Goal: Task Accomplishment & Management: Complete application form

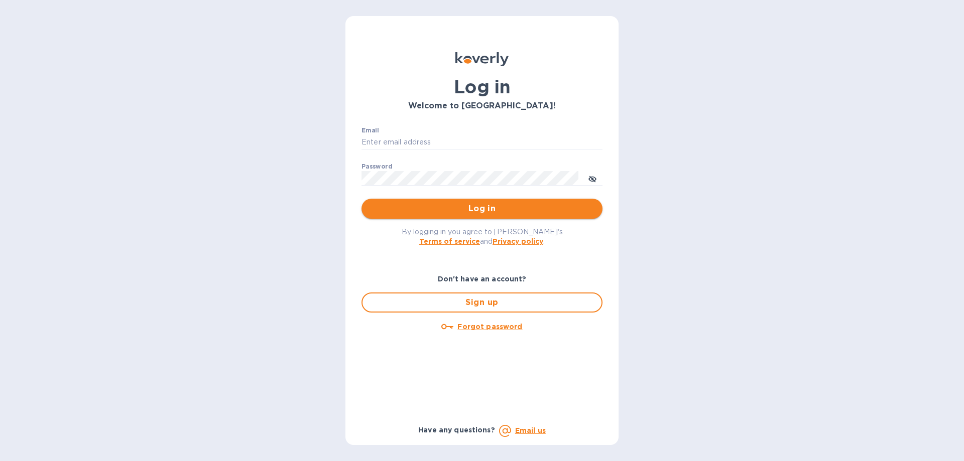
type input "[EMAIL_ADDRESS][DOMAIN_NAME]"
click at [479, 211] on span "Log in" at bounding box center [481, 209] width 225 height 12
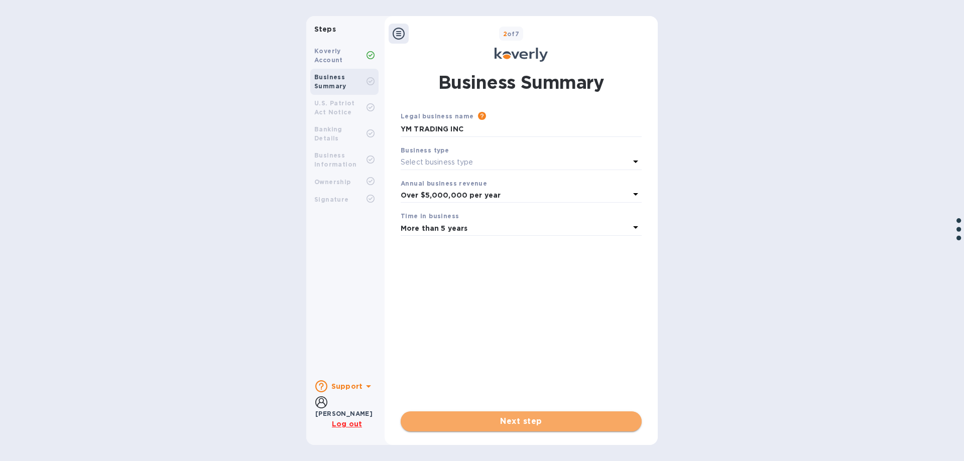
click at [501, 426] on span "Next step" at bounding box center [521, 422] width 225 height 12
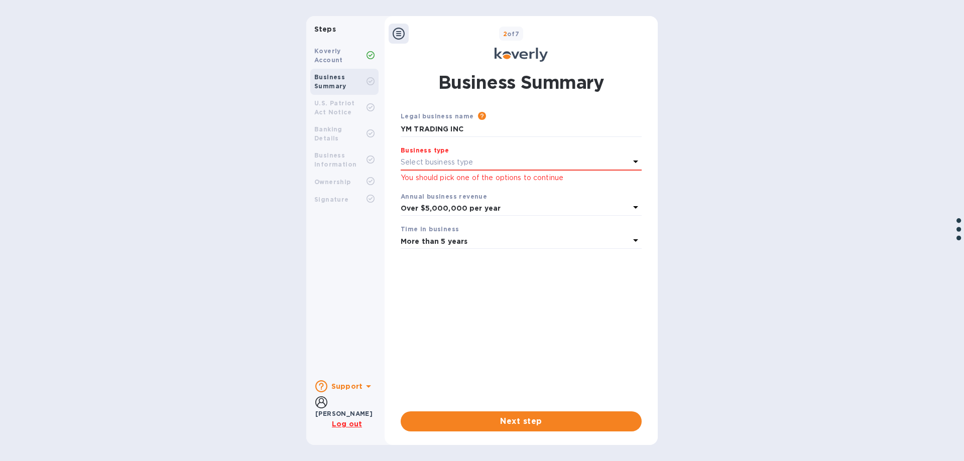
click at [494, 163] on div "Select business type" at bounding box center [514, 163] width 229 height 14
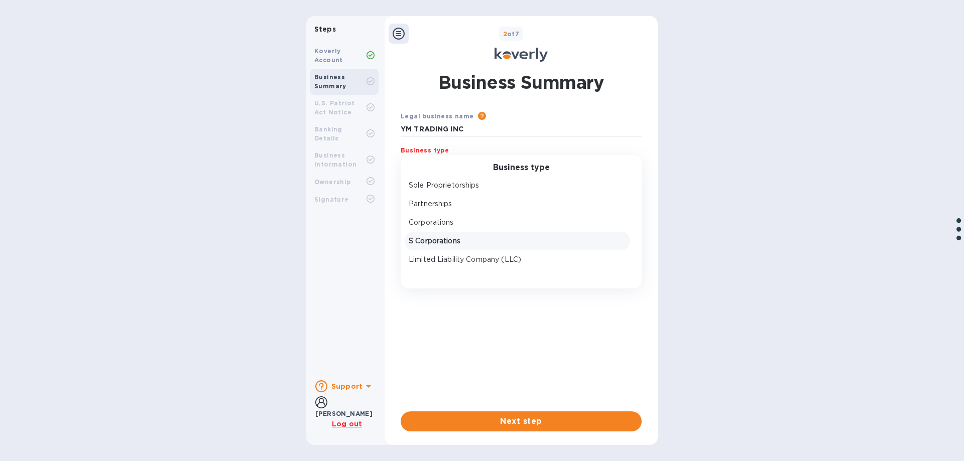
click at [463, 239] on p "S Corporations" at bounding box center [517, 241] width 217 height 11
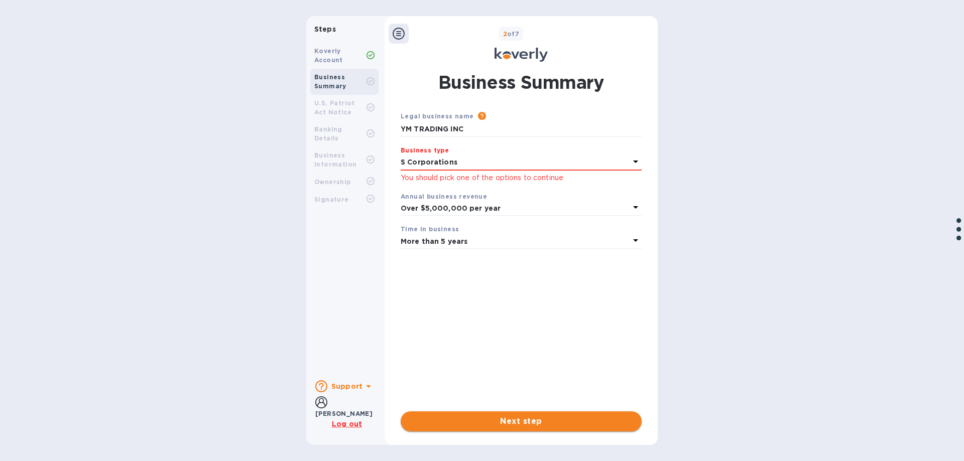
click at [503, 416] on span "Next step" at bounding box center [521, 422] width 225 height 12
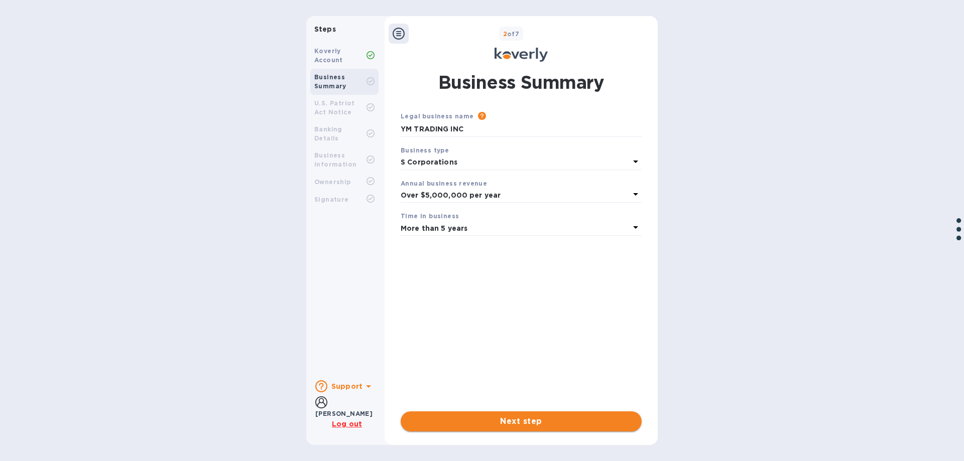
click at [504, 421] on span "Next step" at bounding box center [521, 422] width 225 height 12
click at [337, 80] on b "Business Summary" at bounding box center [330, 81] width 32 height 17
click at [517, 36] on b "2 of 7" at bounding box center [511, 34] width 17 height 8
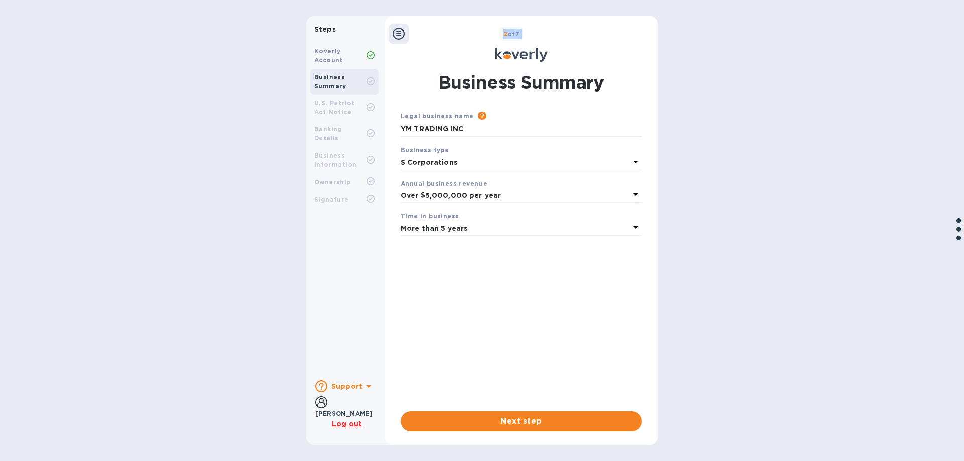
click at [517, 34] on b "2 of 7" at bounding box center [511, 34] width 17 height 8
click at [369, 54] on icon at bounding box center [370, 55] width 8 height 8
click at [397, 28] on icon at bounding box center [398, 34] width 12 height 12
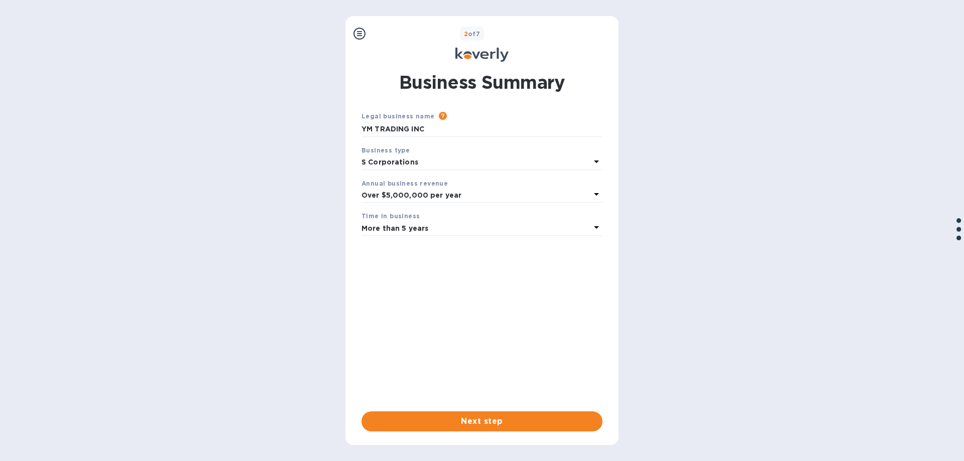
click at [356, 31] on icon at bounding box center [359, 34] width 12 height 12
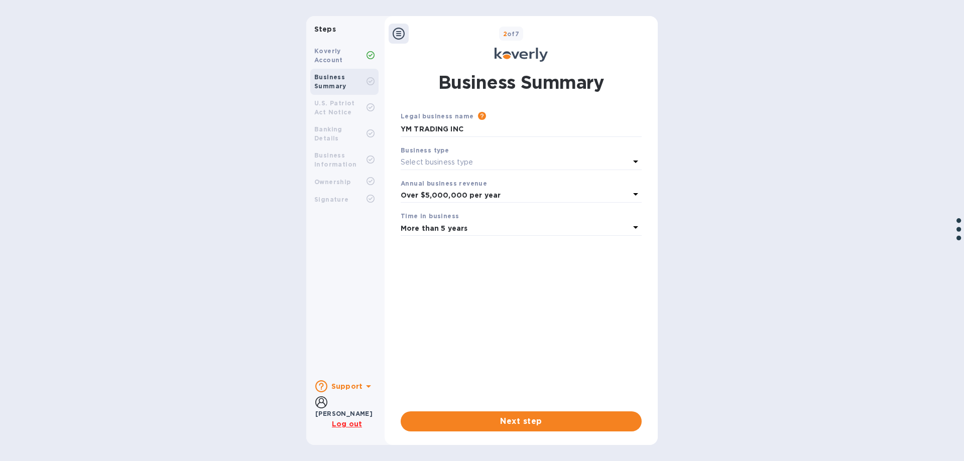
click at [447, 153] on div "Business type" at bounding box center [520, 150] width 241 height 11
click at [444, 161] on p "Select business type" at bounding box center [436, 162] width 73 height 11
click at [436, 221] on p "Corporations" at bounding box center [517, 222] width 217 height 11
click at [531, 417] on span "Next step" at bounding box center [521, 422] width 225 height 12
click at [514, 425] on span "Next step" at bounding box center [521, 422] width 225 height 12
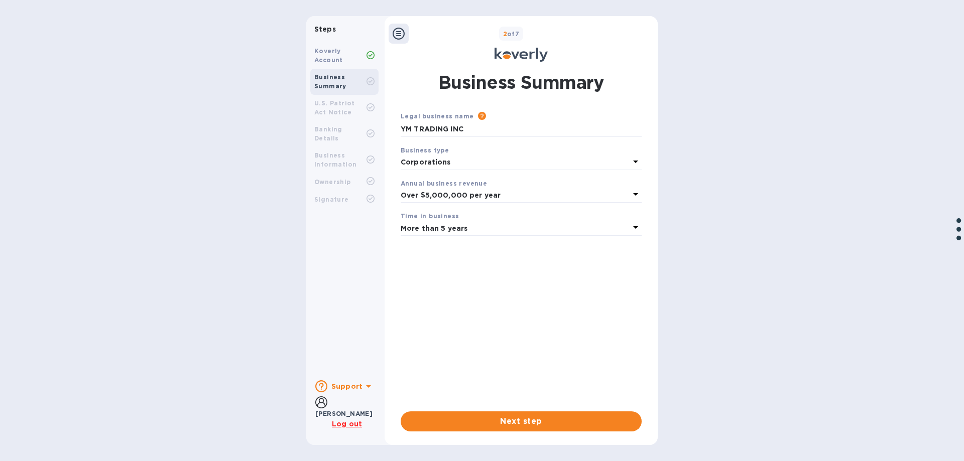
click at [335, 425] on u "Log out" at bounding box center [347, 424] width 30 height 8
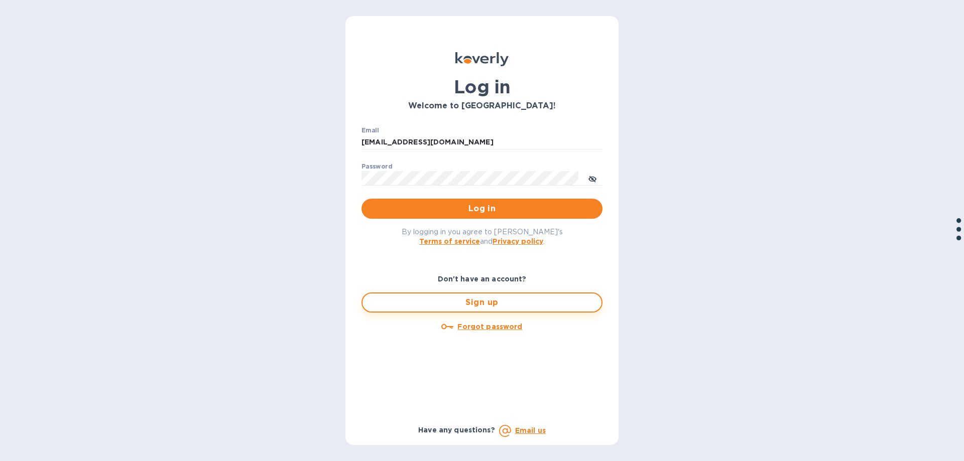
click at [481, 306] on span "Sign up" at bounding box center [481, 303] width 223 height 12
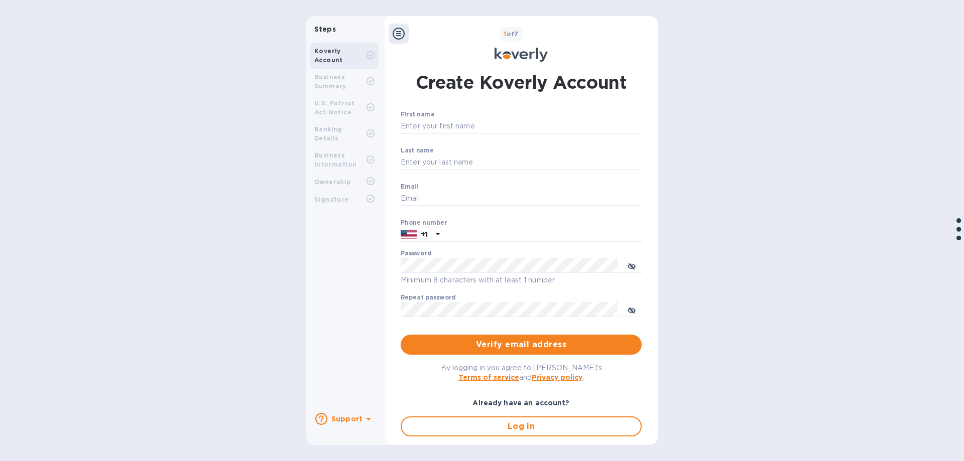
type input "admin@ymtrading.com"
click at [420, 127] on input "First name" at bounding box center [520, 126] width 241 height 15
type input "Leo"
click at [426, 158] on input "Last name" at bounding box center [520, 162] width 241 height 15
type input "Low"
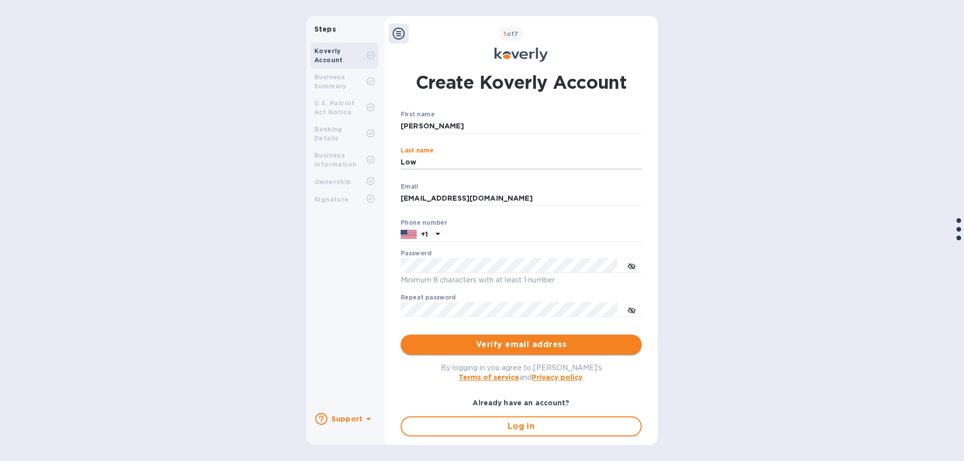
click at [498, 345] on span "Verify email address" at bounding box center [521, 345] width 225 height 12
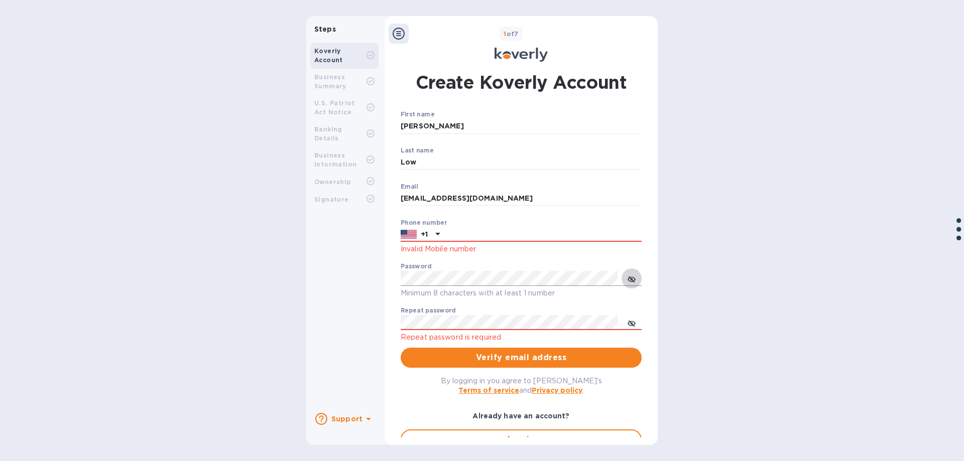
click at [630, 278] on icon "toggle password visibility" at bounding box center [631, 279] width 8 height 5
click at [317, 373] on div "Koverly Account Business Summary U.S. Patriot Act Notice Banking Details Busine…" at bounding box center [344, 222] width 76 height 366
click at [433, 358] on span "Verify email address" at bounding box center [521, 358] width 225 height 12
click at [630, 324] on icon "toggle password visibility" at bounding box center [631, 324] width 3 height 3
click at [508, 355] on span "Verify email address" at bounding box center [521, 358] width 225 height 12
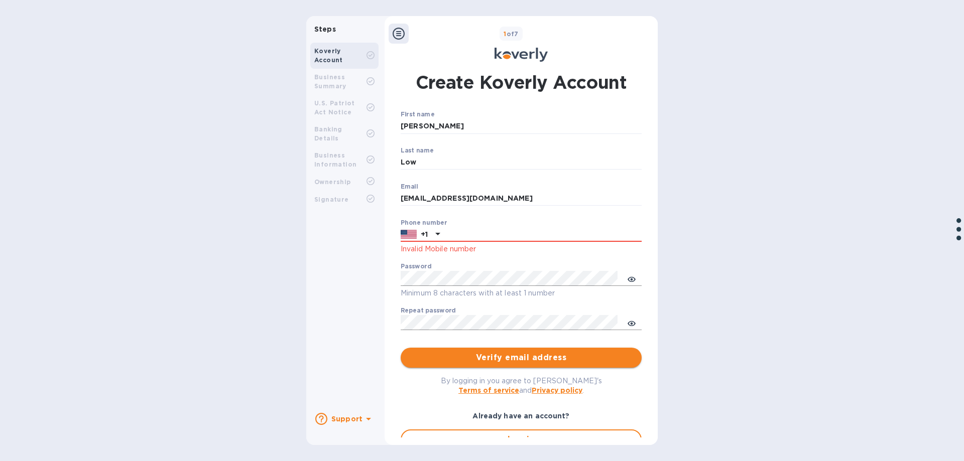
scroll to position [46, 0]
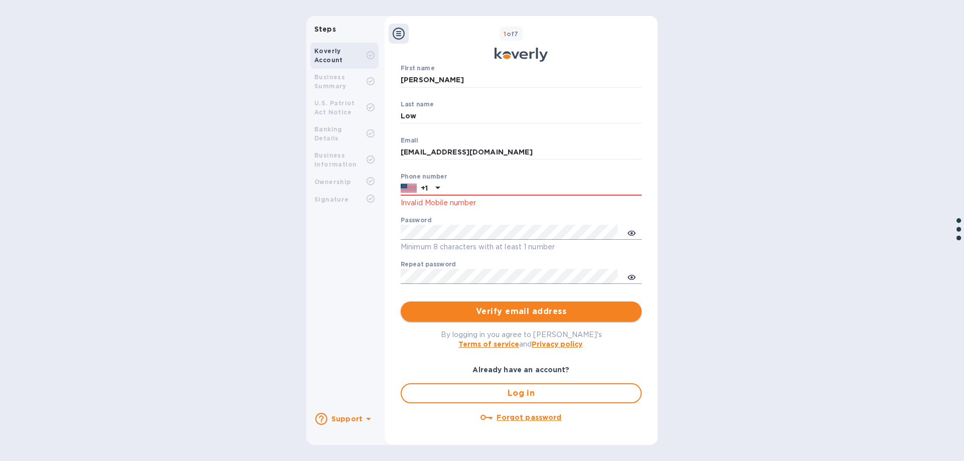
click at [515, 314] on span "Verify email address" at bounding box center [521, 312] width 225 height 12
click at [516, 310] on span "Verify email address" at bounding box center [521, 312] width 225 height 12
drag, startPoint x: 422, startPoint y: 152, endPoint x: 395, endPoint y: 155, distance: 26.3
click at [395, 155] on div "Create Koverly Account First name Leo ​ Last name Low ​ Email admin@ymtrading.c…" at bounding box center [520, 228] width 251 height 408
type input "leo@ymtrading.com"
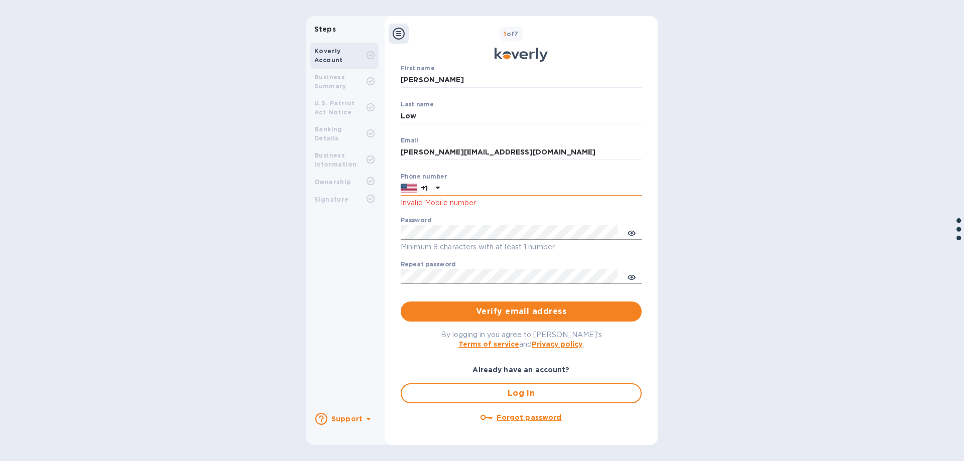
click at [438, 188] on icon at bounding box center [438, 188] width 12 height 12
click at [447, 191] on input "text" at bounding box center [543, 188] width 198 height 15
type input "8453527790"
click at [489, 309] on span "Verify email address" at bounding box center [521, 312] width 225 height 12
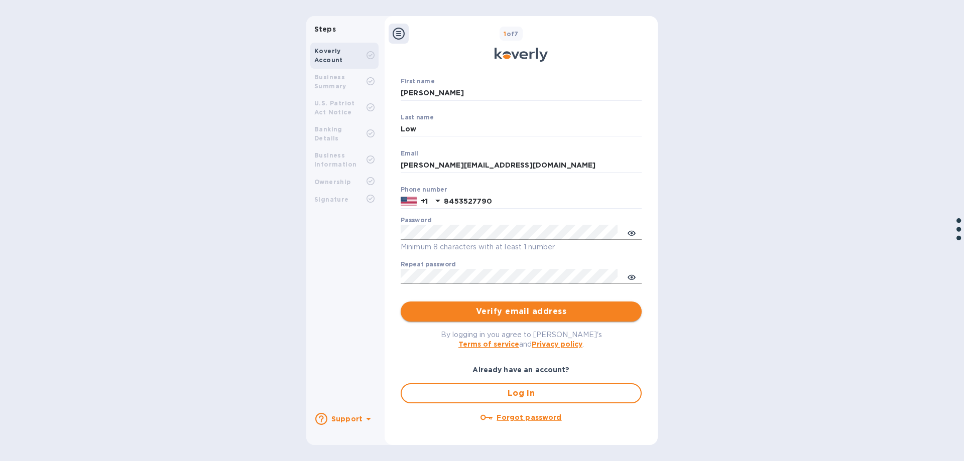
scroll to position [0, 0]
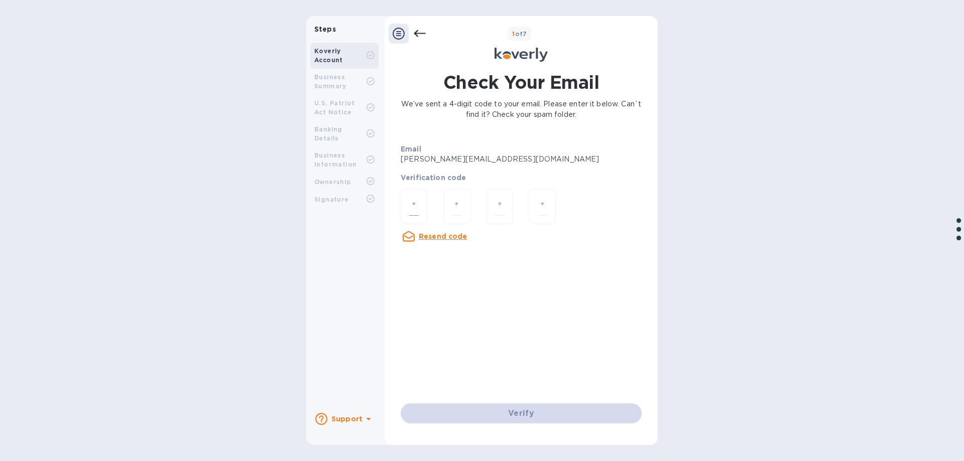
click at [410, 208] on input "number" at bounding box center [414, 206] width 10 height 19
type input "7"
type input "8"
type input "2"
type input "6"
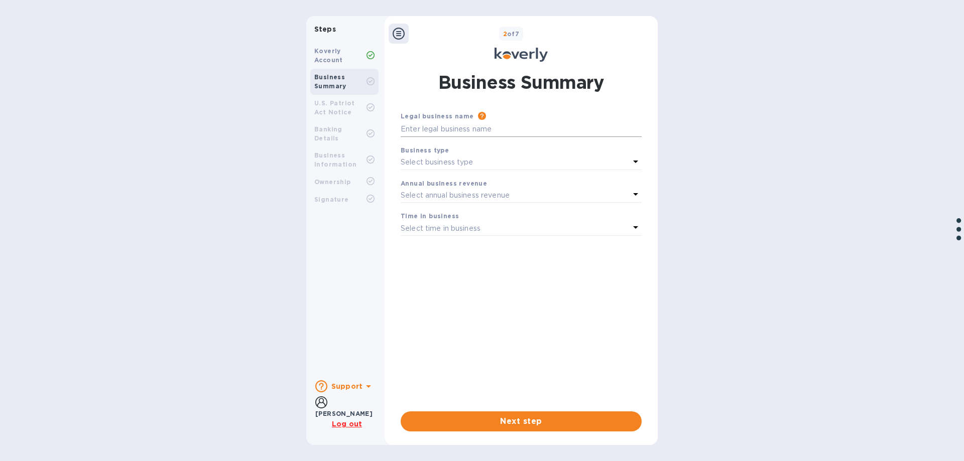
click at [450, 133] on input "text" at bounding box center [520, 129] width 241 height 15
type input "YM Trading"
click at [454, 164] on p "Select business type" at bounding box center [436, 162] width 73 height 11
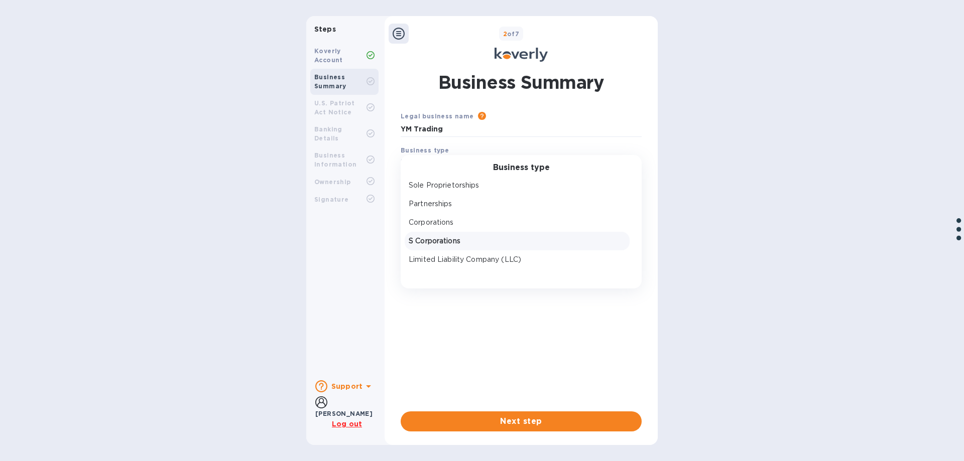
click at [430, 240] on p "S Corporations" at bounding box center [517, 241] width 217 height 11
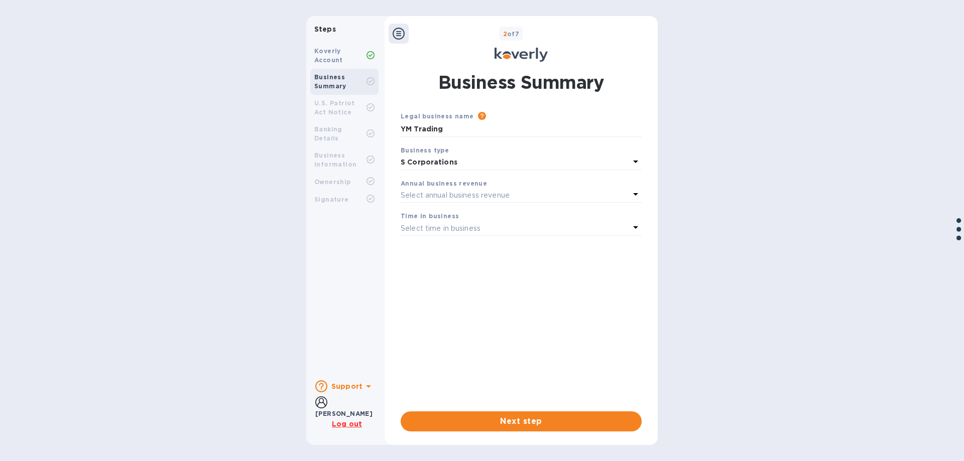
click at [434, 194] on p "Select annual business revenue" at bounding box center [454, 195] width 109 height 11
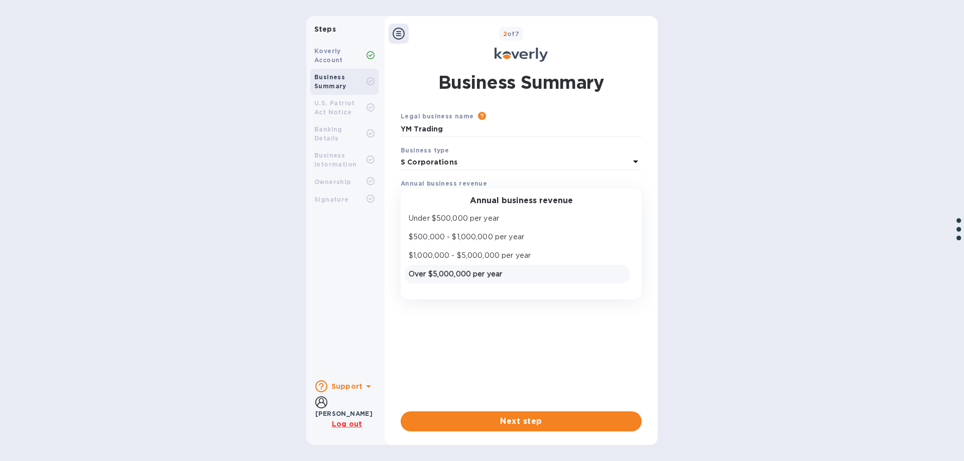
click at [449, 273] on p "Over $5,000,000 per year" at bounding box center [517, 274] width 217 height 11
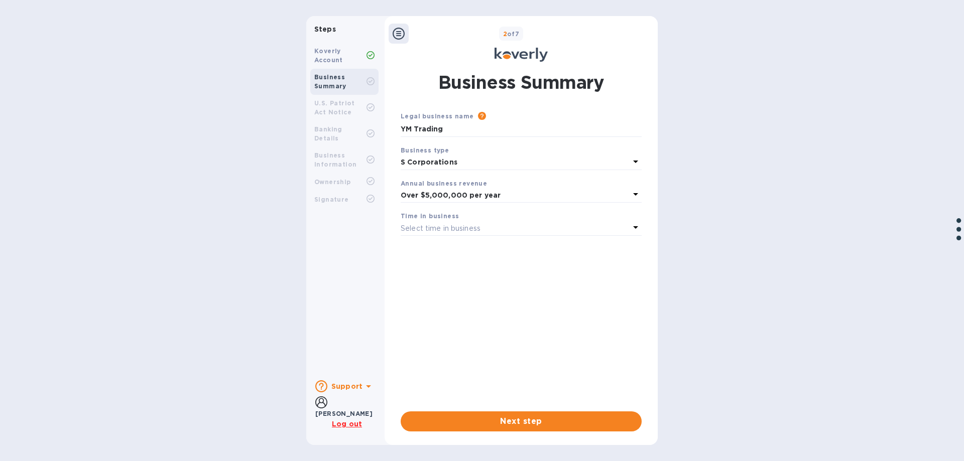
click at [442, 230] on p "Select time in business" at bounding box center [440, 228] width 80 height 11
click at [442, 305] on p "More than 5 years" at bounding box center [517, 307] width 217 height 11
click at [498, 422] on span "Next step" at bounding box center [521, 422] width 225 height 12
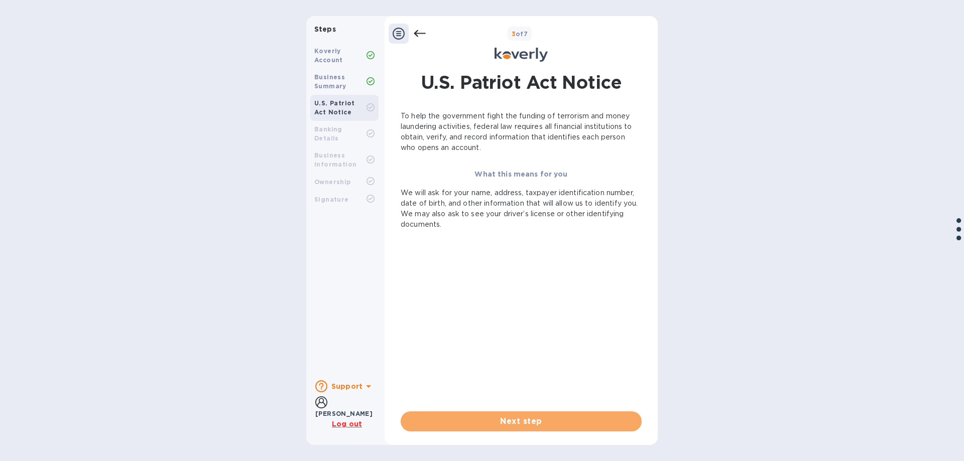
click at [499, 422] on span "Next step" at bounding box center [521, 422] width 225 height 12
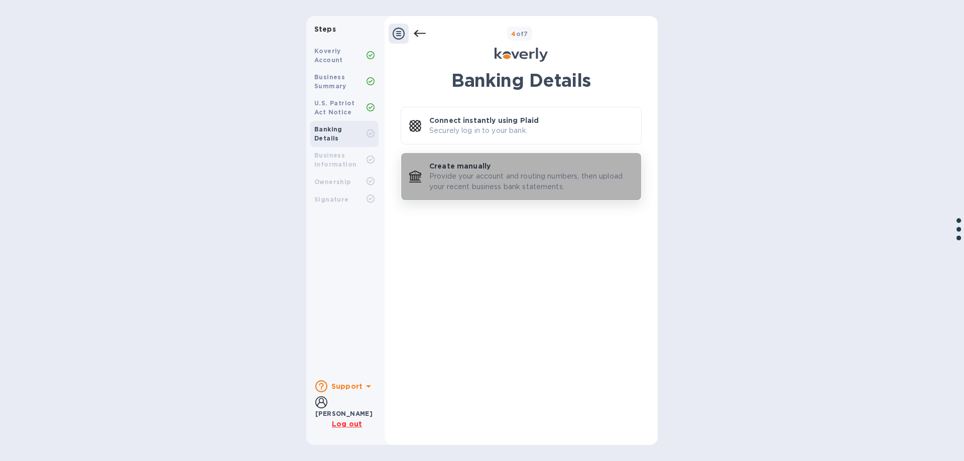
click at [491, 173] on p "Provide your account and routing numbers, then upload your recent business bank…" at bounding box center [531, 181] width 204 height 21
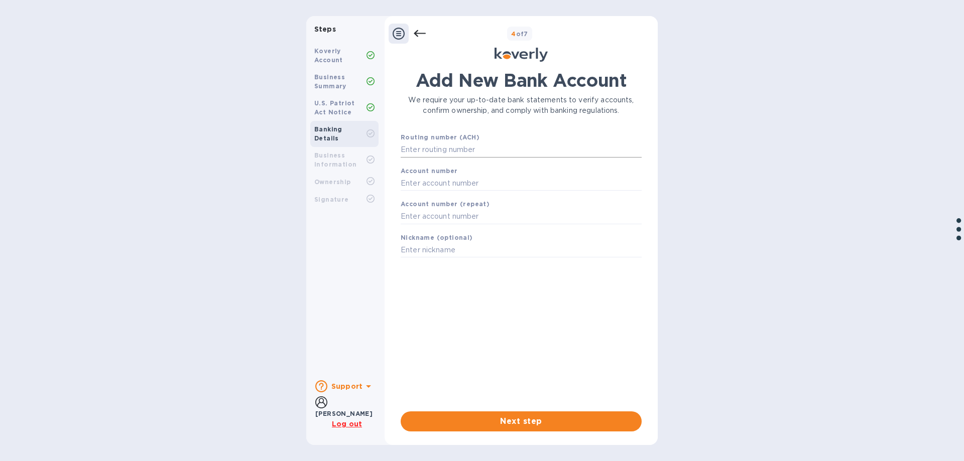
click at [438, 150] on input "text" at bounding box center [520, 150] width 241 height 15
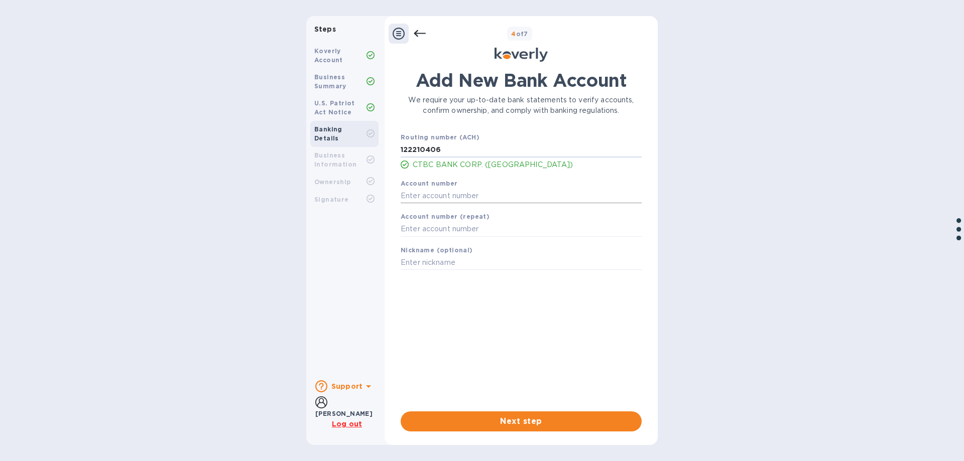
type input "122210406"
click at [439, 198] on input "text" at bounding box center [520, 195] width 241 height 15
type input "3800396135"
click at [435, 233] on input "text" at bounding box center [520, 229] width 241 height 15
type input "3800396135"
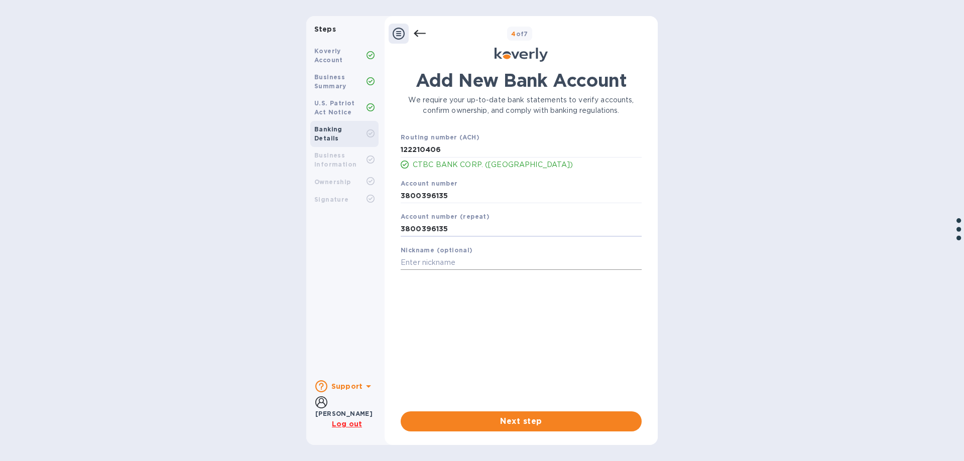
click at [432, 261] on input "text" at bounding box center [520, 262] width 241 height 15
type input "CTBC"
click at [519, 419] on span "Next step" at bounding box center [521, 422] width 225 height 12
